Goal: Task Accomplishment & Management: Manage account settings

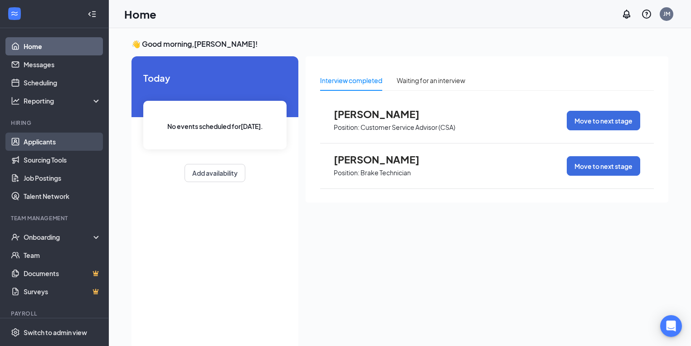
click at [37, 142] on link "Applicants" at bounding box center [63, 141] width 78 height 18
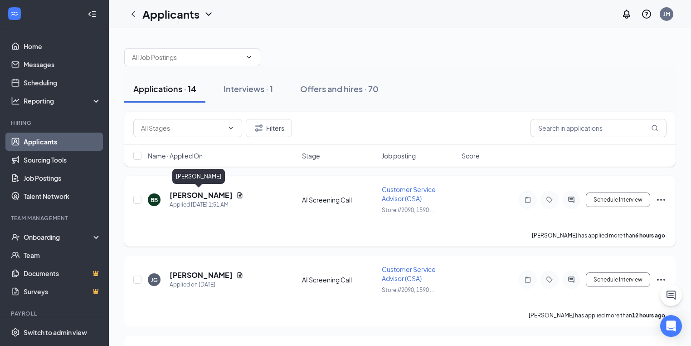
click at [205, 191] on h5 "[PERSON_NAME]" at bounding box center [201, 195] width 63 height 10
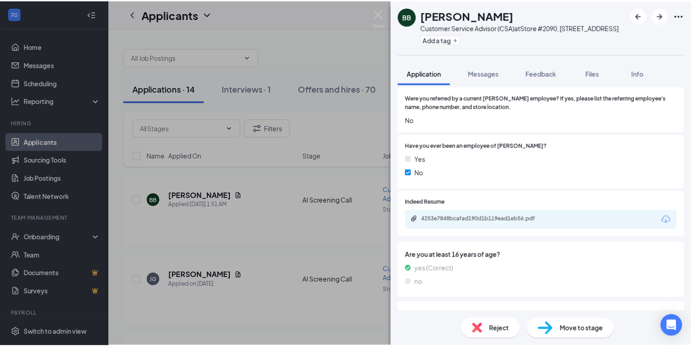
scroll to position [435, 0]
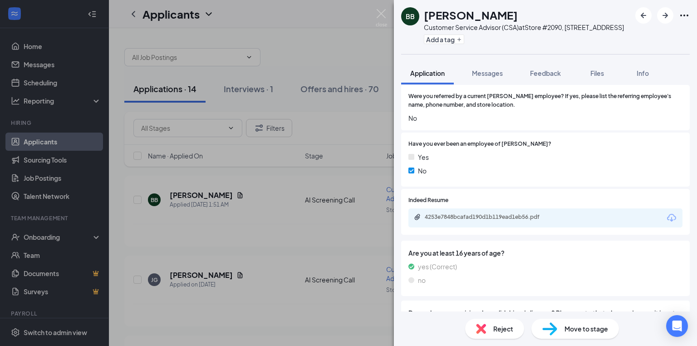
click at [504, 222] on div "4253e7848bcafad190d1b119ead1eb56.pdf" at bounding box center [487, 217] width 147 height 9
click at [383, 14] on img at bounding box center [381, 18] width 11 height 18
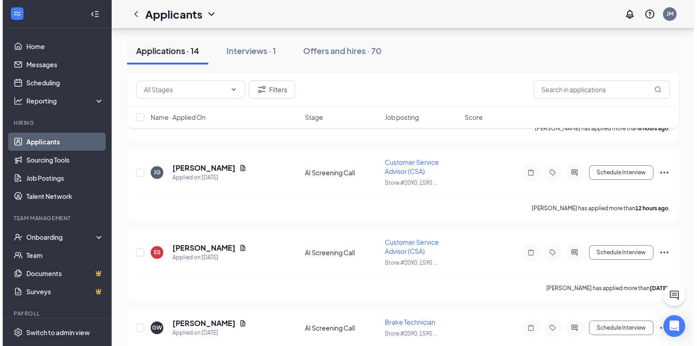
scroll to position [109, 0]
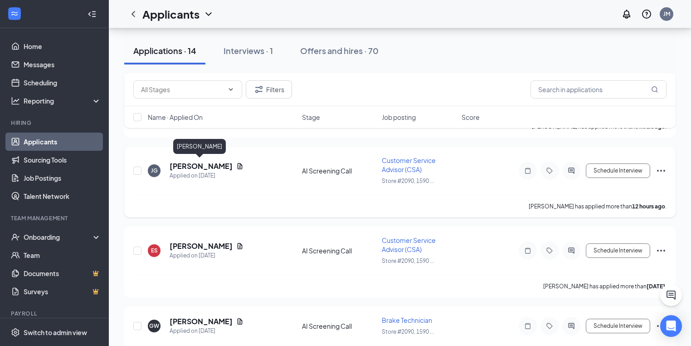
click at [192, 163] on h5 "[PERSON_NAME]" at bounding box center [201, 166] width 63 height 10
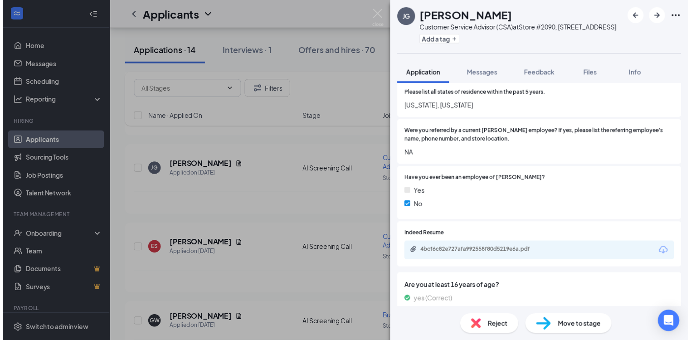
scroll to position [399, 0]
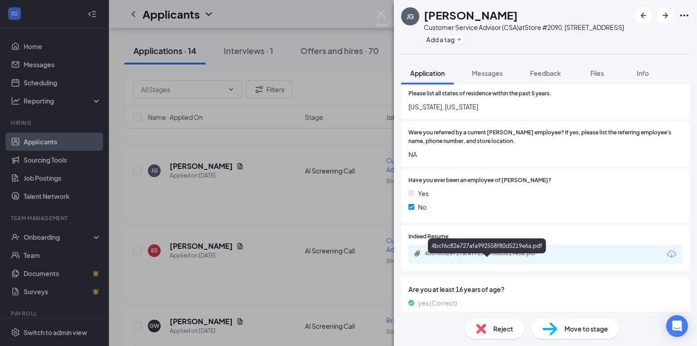
click at [450, 257] on div "4bcf6c82e727afa992558f80d5219e6a.pdf" at bounding box center [487, 252] width 127 height 7
click at [375, 13] on div "[PERSON_NAME] Jaden [PERSON_NAME] Customer Service Advisor (CSA) at Store #2090…" at bounding box center [348, 173] width 697 height 346
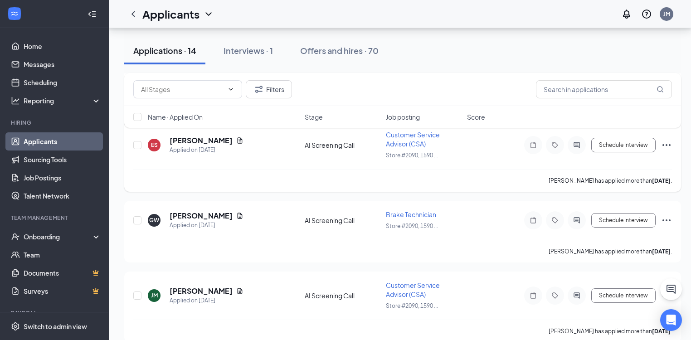
scroll to position [218, 0]
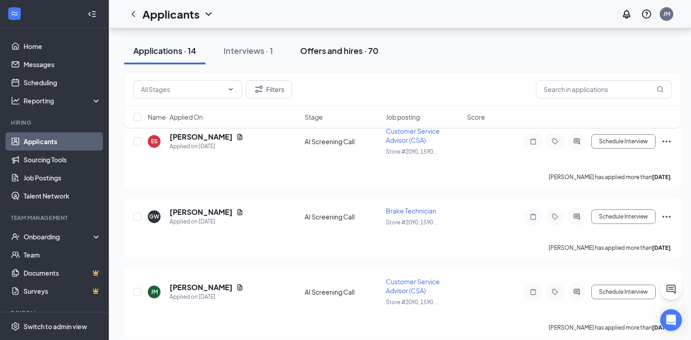
click at [345, 49] on div "Offers and hires · 70" at bounding box center [339, 50] width 78 height 11
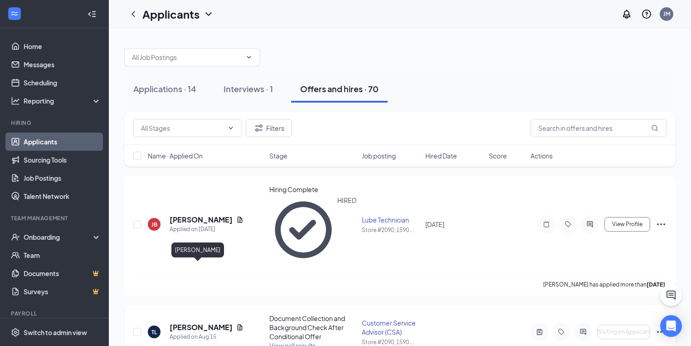
click at [183, 322] on h5 "[PERSON_NAME]" at bounding box center [201, 327] width 63 height 10
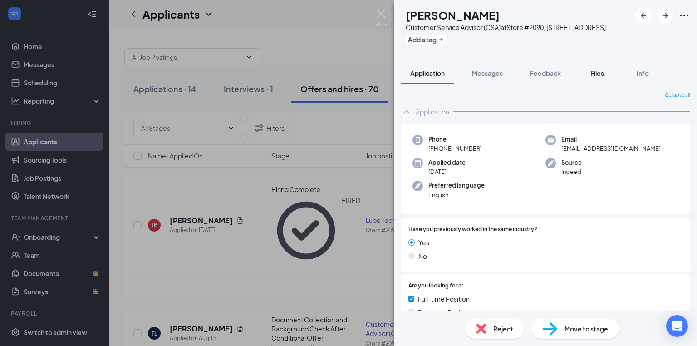
click at [596, 77] on span "Files" at bounding box center [597, 73] width 14 height 8
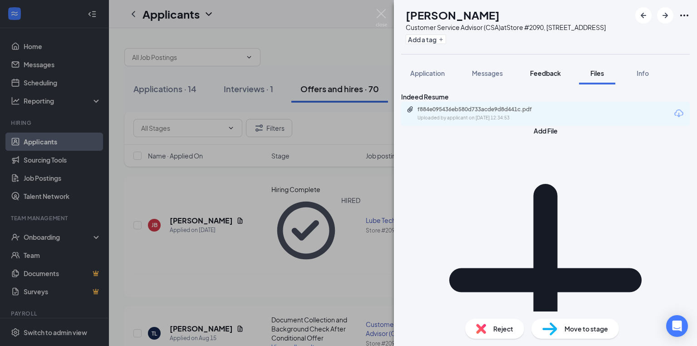
click at [559, 77] on span "Feedback" at bounding box center [545, 73] width 31 height 8
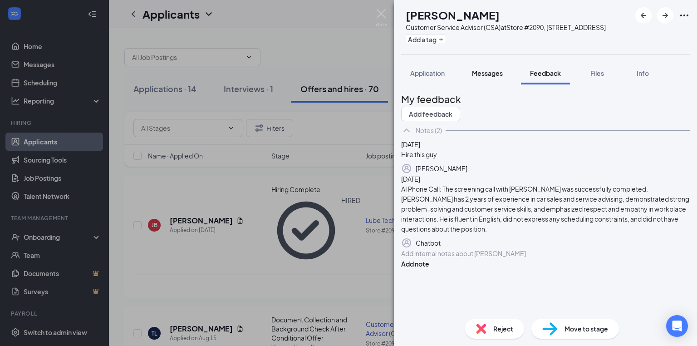
click at [492, 77] on span "Messages" at bounding box center [487, 73] width 31 height 8
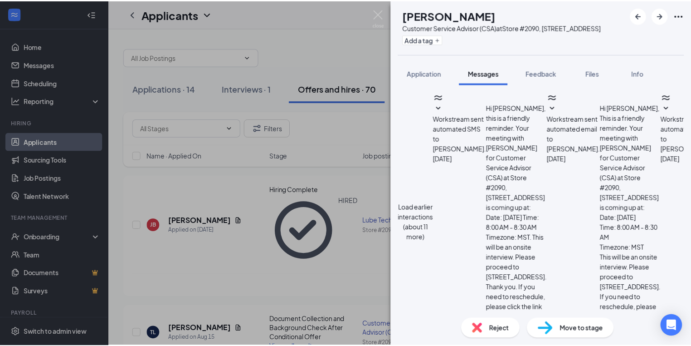
scroll to position [278, 0]
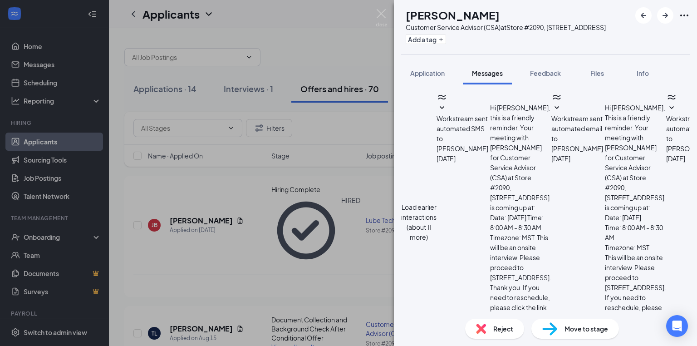
click at [424, 77] on span "Application" at bounding box center [427, 73] width 34 height 8
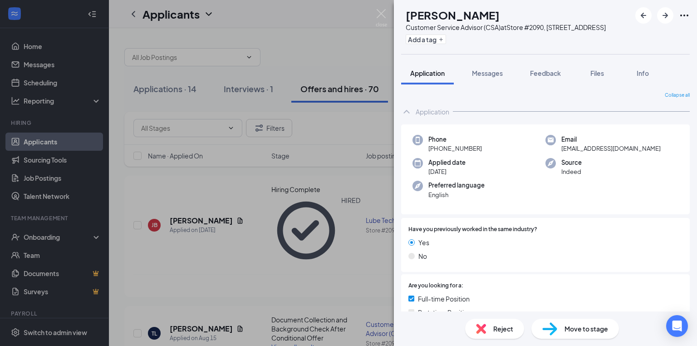
click at [279, 285] on div "[PERSON_NAME] Customer Service Advisor (CSA) at [STREET_ADDRESS] Add a tag Appl…" at bounding box center [348, 173] width 697 height 346
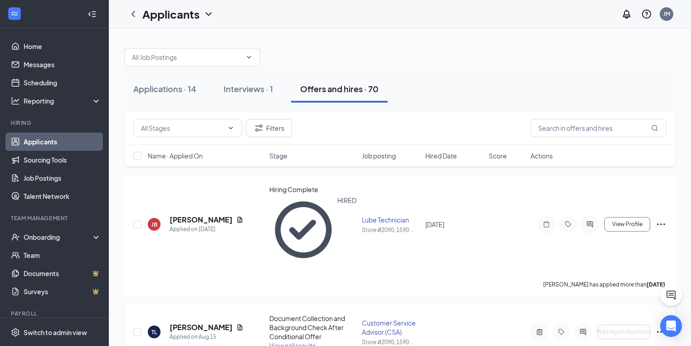
click at [308, 341] on span "View call results" at bounding box center [292, 345] width 46 height 8
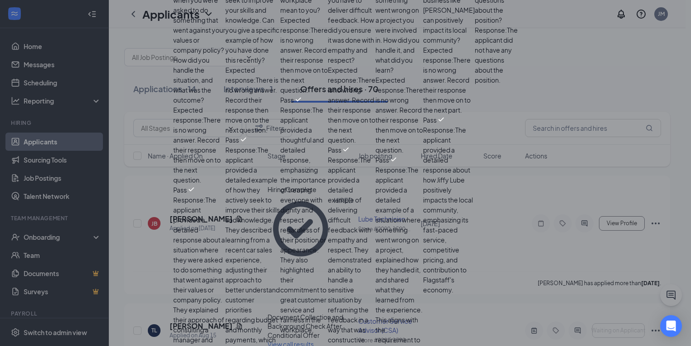
scroll to position [80, 0]
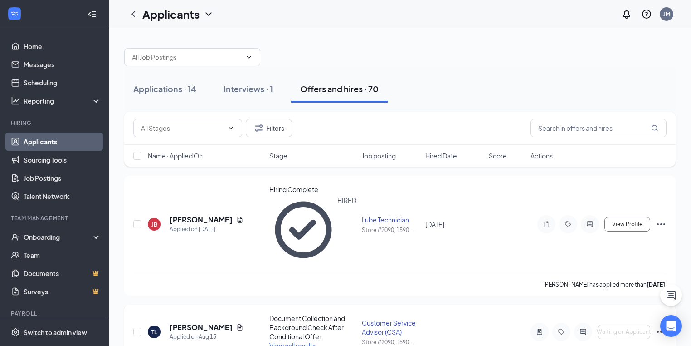
click at [299, 313] on div "[PERSON_NAME] Applied on [DATE] Document Collection and Background Check After …" at bounding box center [399, 335] width 533 height 45
click at [300, 341] on span "View call results" at bounding box center [292, 345] width 46 height 8
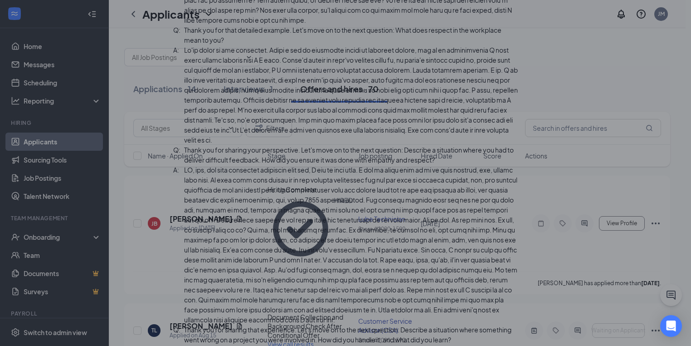
scroll to position [624, 0]
